Goal: Task Accomplishment & Management: Complete application form

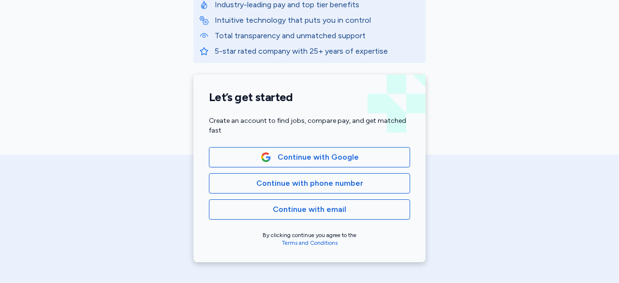
scroll to position [162, 0]
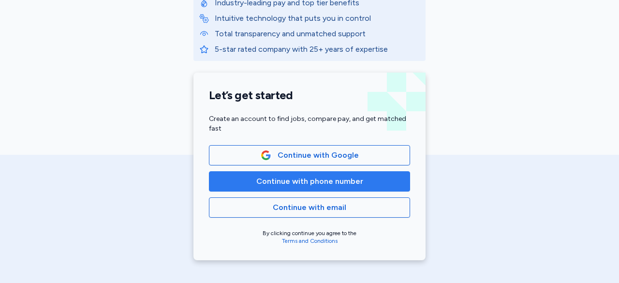
click at [297, 176] on span "Continue with phone number" at bounding box center [309, 182] width 107 height 12
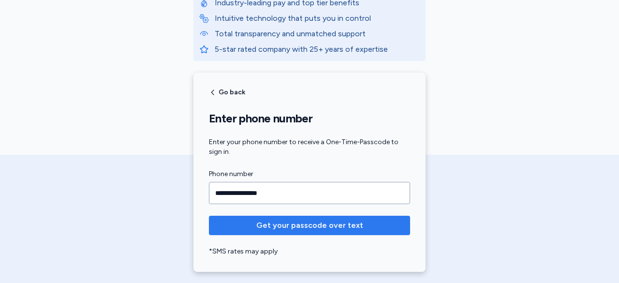
type input "**********"
click at [286, 225] on span "Get your passcode over text" at bounding box center [309, 226] width 107 height 12
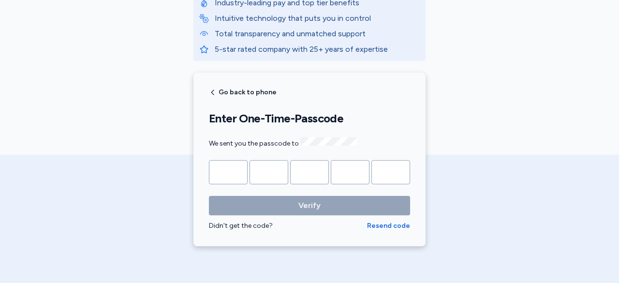
type input "*"
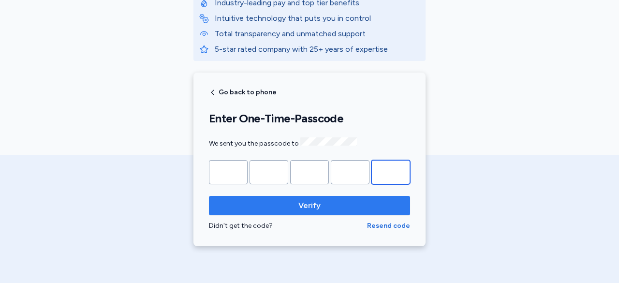
type input "*"
click at [306, 207] on span "Verify" at bounding box center [309, 206] width 22 height 12
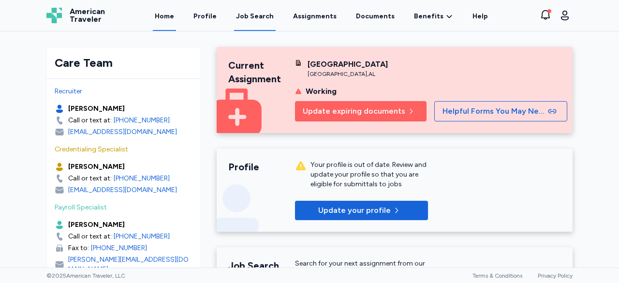
click at [254, 19] on div "Job Search" at bounding box center [255, 17] width 38 height 10
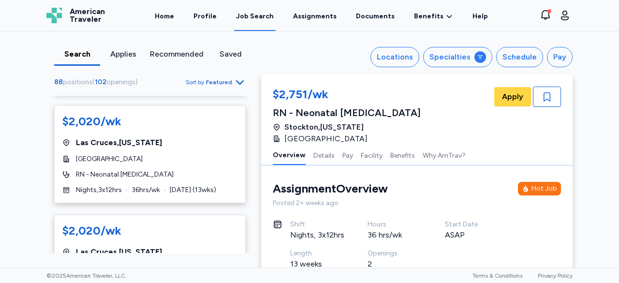
scroll to position [5664, 0]
